Goal: Task Accomplishment & Management: Use online tool/utility

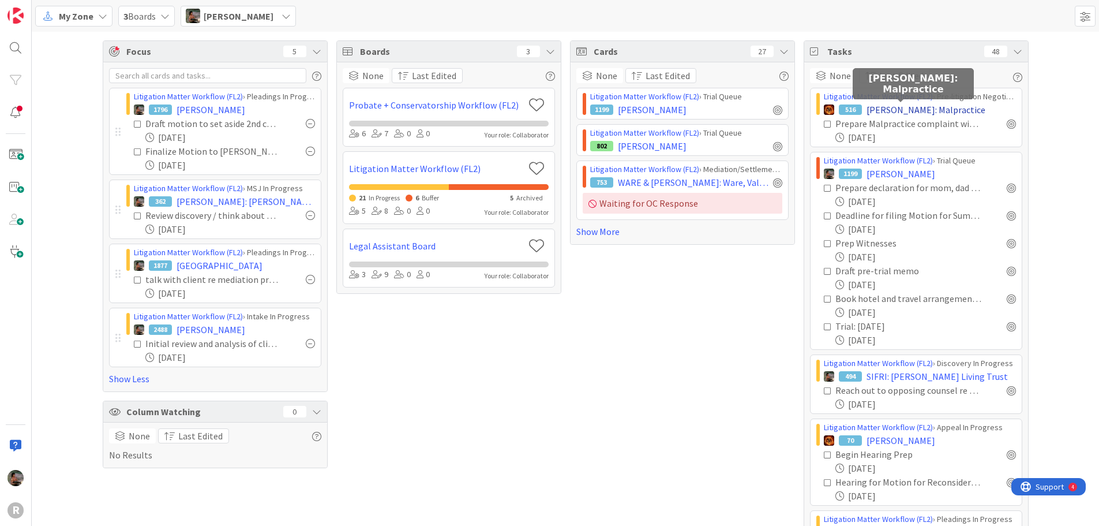
click at [914, 111] on span "[PERSON_NAME]: Malpractice" at bounding box center [926, 110] width 119 height 14
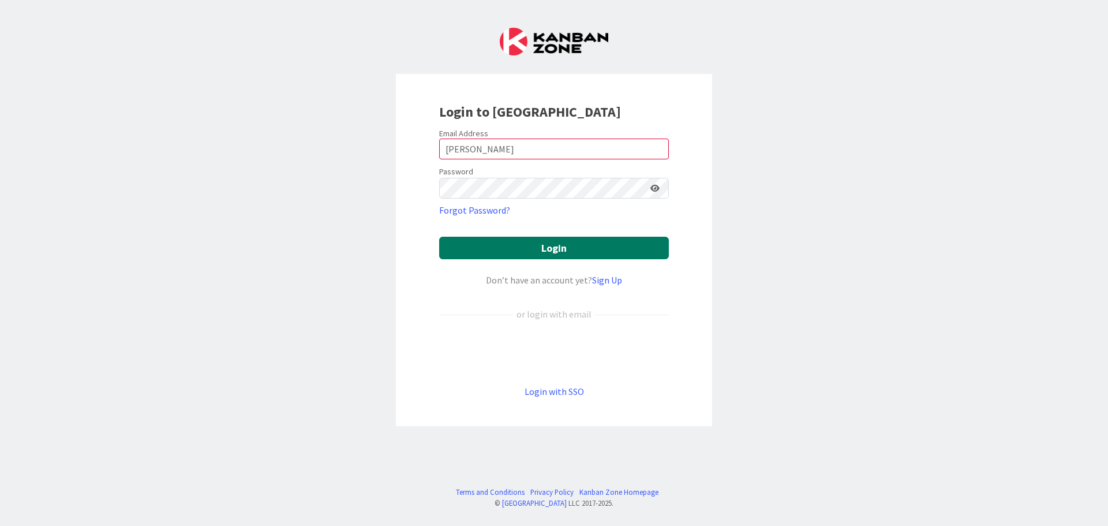
click at [564, 249] on button "Login" at bounding box center [554, 248] width 230 height 23
drag, startPoint x: 486, startPoint y: 140, endPoint x: 362, endPoint y: 138, distance: 124.7
click at [362, 138] on div "Login to Kanban Zone Email Address Whittington Password Forgot Password? Login …" at bounding box center [554, 263] width 1108 height 526
type input "mwhittington@reutercorbett.com"
click at [531, 254] on button "Login" at bounding box center [554, 248] width 230 height 23
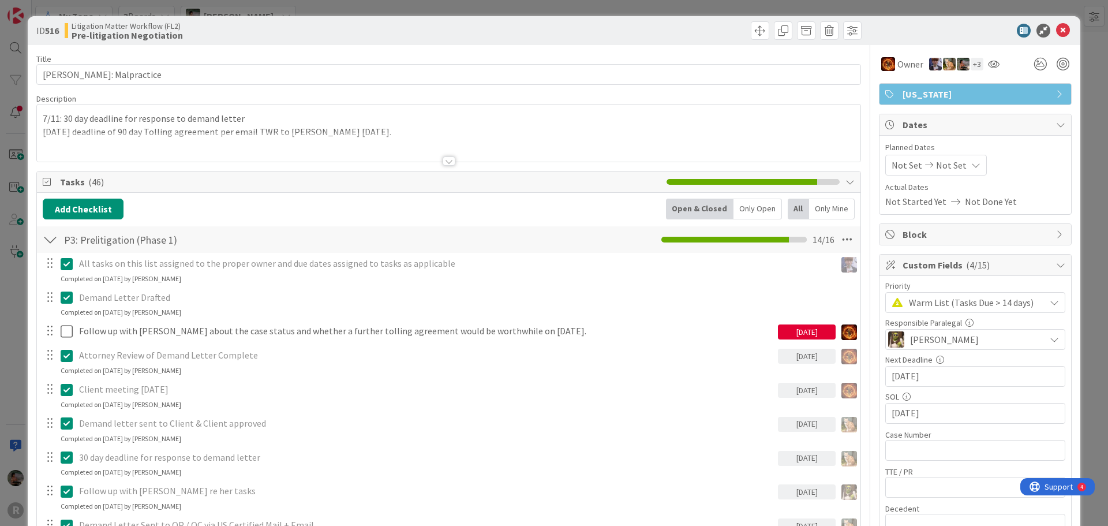
click at [445, 163] on div at bounding box center [449, 160] width 13 height 9
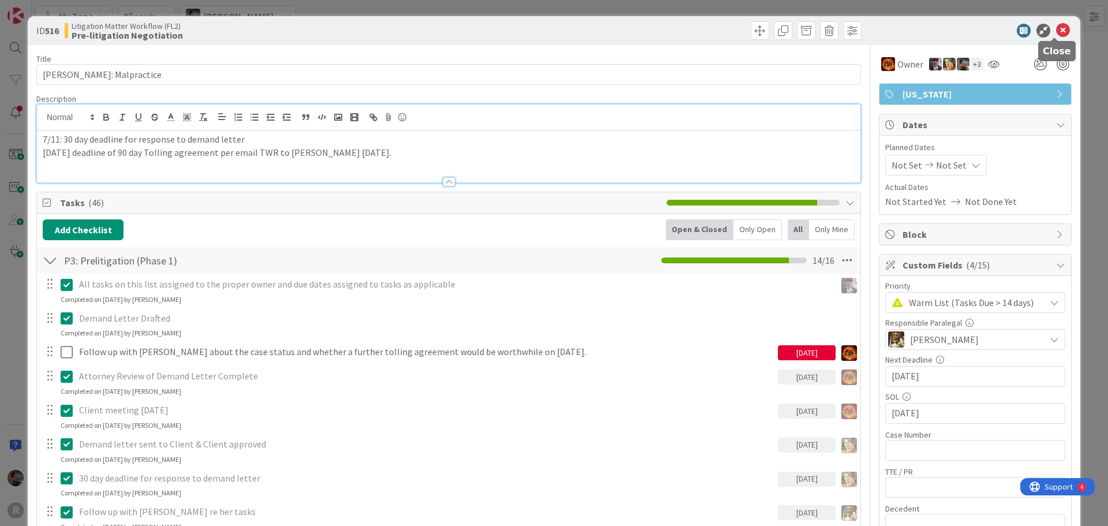
click at [1057, 31] on icon at bounding box center [1063, 31] width 14 height 14
